Goal: Task Accomplishment & Management: Manage account settings

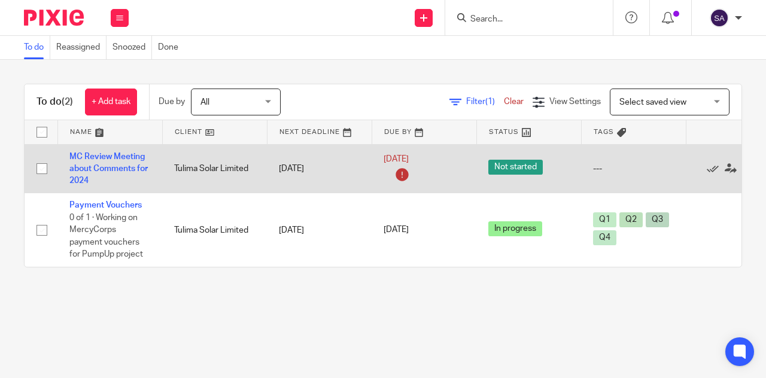
click at [402, 174] on icon at bounding box center [401, 174] width 19 height 19
click at [437, 158] on link "[DATE]" at bounding box center [410, 159] width 54 height 13
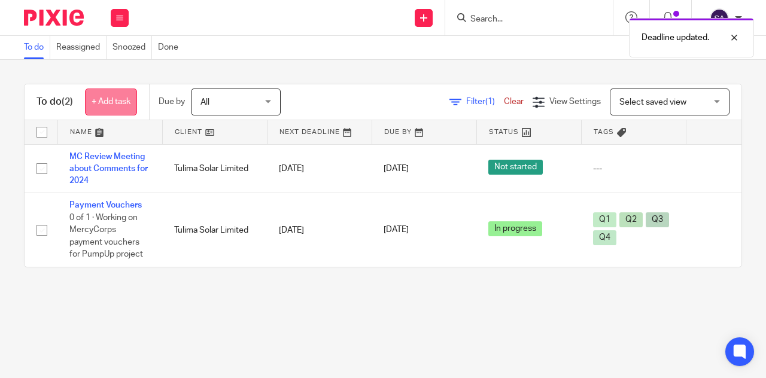
click at [118, 96] on link "+ Add task" at bounding box center [111, 102] width 52 height 27
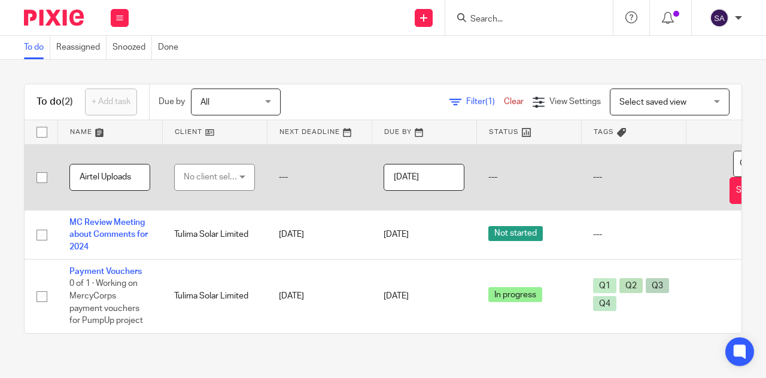
click at [217, 173] on div "No client selected" at bounding box center [212, 176] width 56 height 25
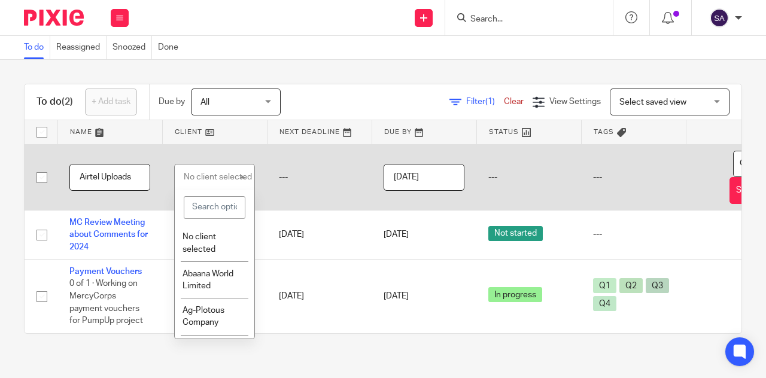
click at [94, 174] on input "Airtel Uploads" at bounding box center [109, 177] width 81 height 27
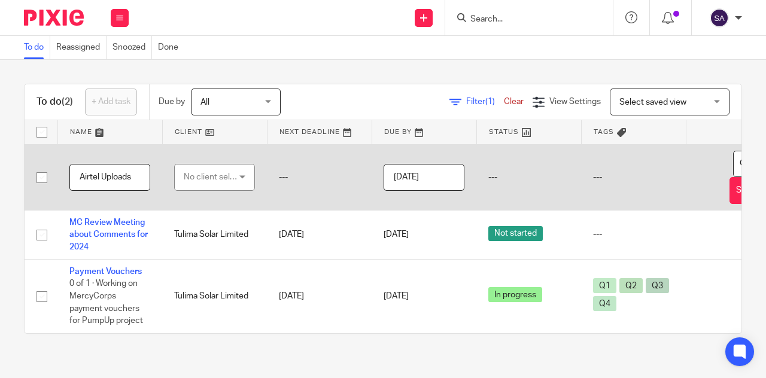
click at [101, 176] on input "Airtel Uploads" at bounding box center [109, 177] width 81 height 27
type input "Airtel Bulk Uploads"
click at [218, 181] on div "No client selected" at bounding box center [212, 176] width 56 height 25
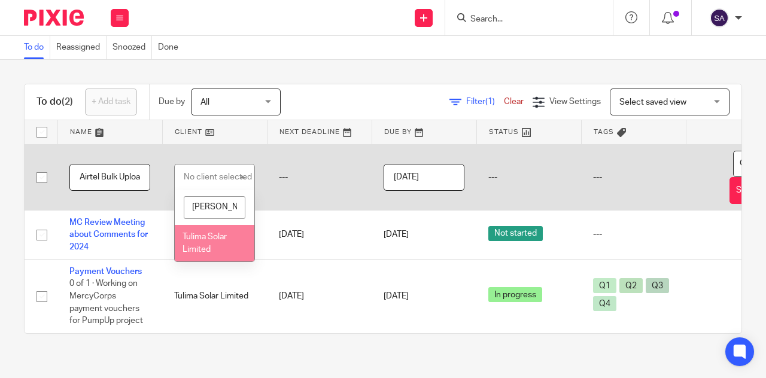
type input "[PERSON_NAME]"
click at [191, 234] on span "Tulima Solar Limited" at bounding box center [204, 243] width 44 height 21
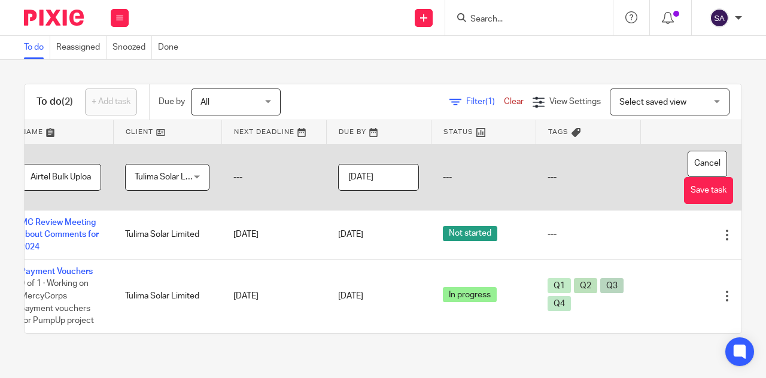
scroll to position [0, 71]
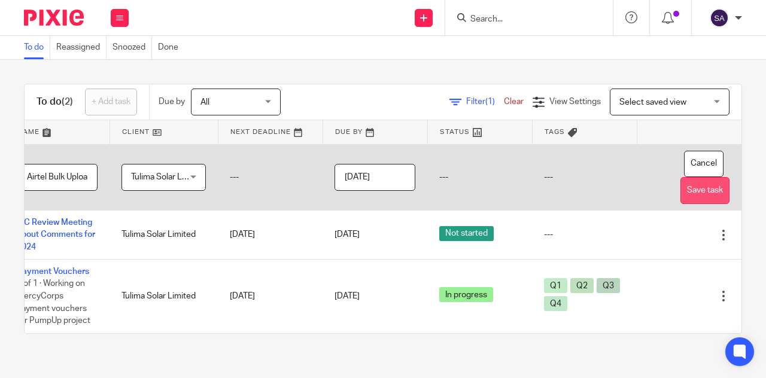
click at [696, 190] on button "Save task" at bounding box center [704, 190] width 49 height 27
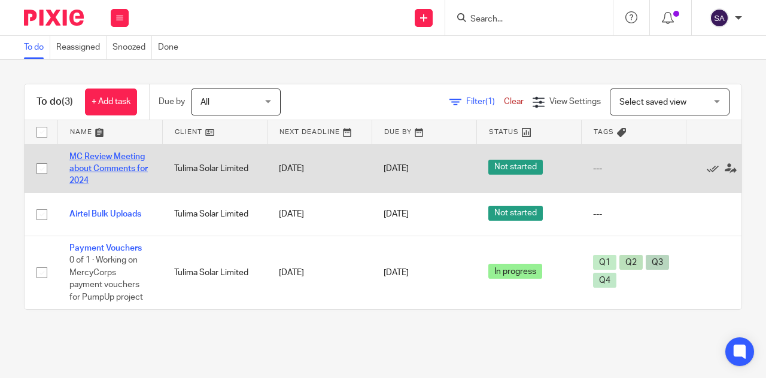
click at [134, 167] on link "MC Review Meeting about Comments for 2024" at bounding box center [108, 169] width 78 height 33
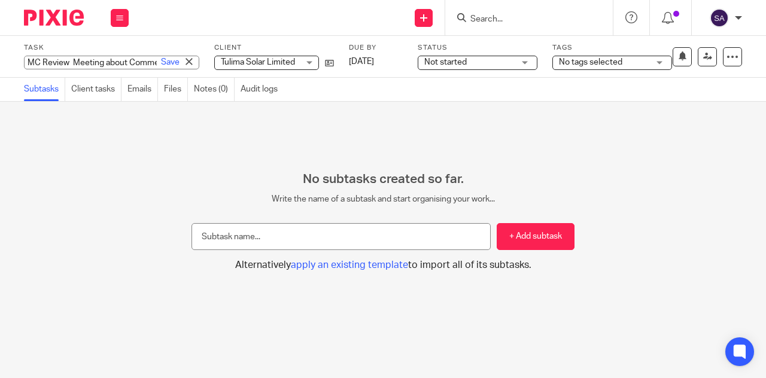
click at [99, 62] on div "MC Review Meeting about Comments for 2024 Save MC Review Meeting about Comments…" at bounding box center [111, 63] width 175 height 14
click at [92, 66] on input "MC Review Meeting about Comments for 2024" at bounding box center [111, 63] width 175 height 14
type input "MC Review Meeting about Comments for 2025"
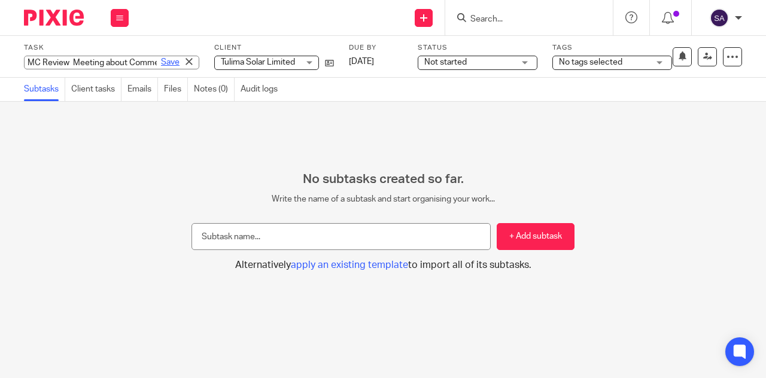
click at [161, 62] on link "Save" at bounding box center [170, 62] width 19 height 12
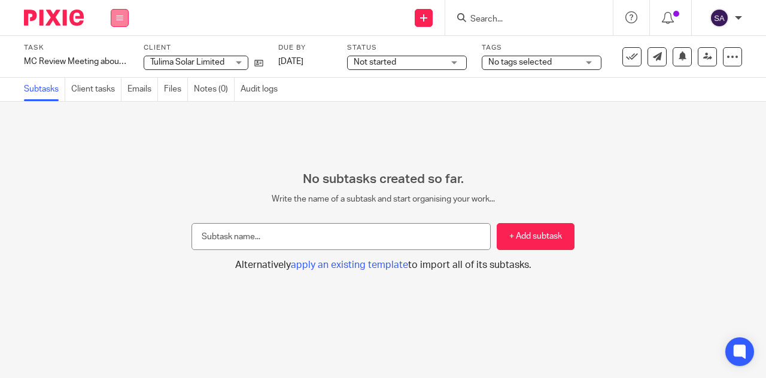
click at [123, 19] on button at bounding box center [120, 18] width 18 height 18
